Goal: Task Accomplishment & Management: Complete application form

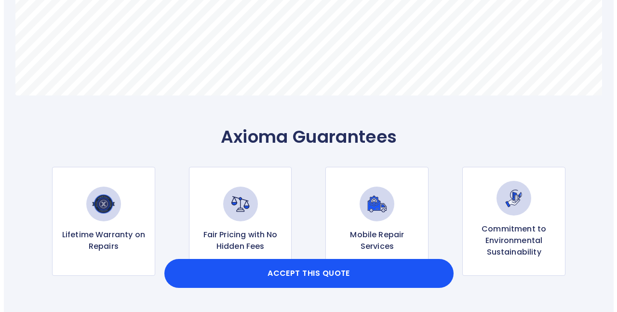
scroll to position [820, 0]
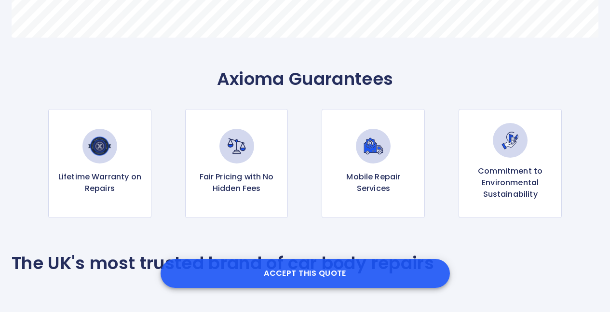
click at [274, 268] on button "Accept this Quote" at bounding box center [305, 273] width 289 height 29
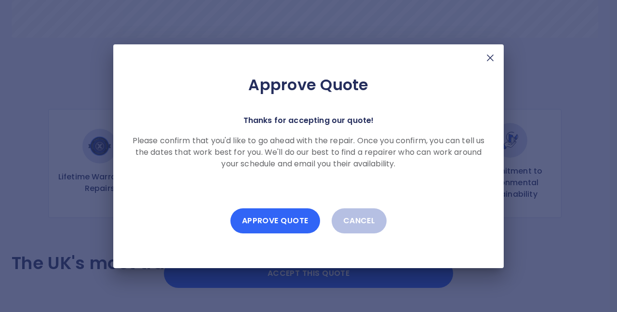
click at [290, 220] on button "Approve Quote" at bounding box center [276, 220] width 90 height 25
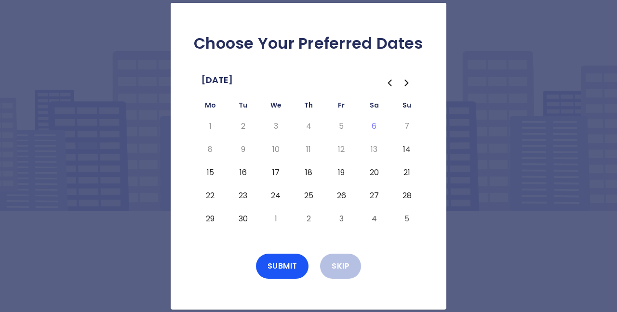
click at [375, 173] on button "20" at bounding box center [374, 172] width 17 height 15
click at [284, 268] on button "Submit" at bounding box center [282, 266] width 53 height 25
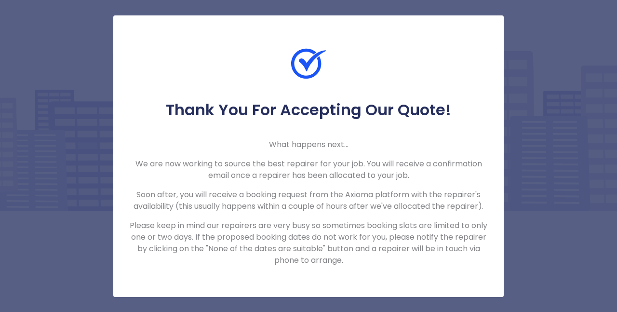
click at [543, 89] on div "Thank You For Accepting Our Quote! What happens next... We are now working to s…" at bounding box center [308, 156] width 617 height 312
